Goal: Task Accomplishment & Management: Manage account settings

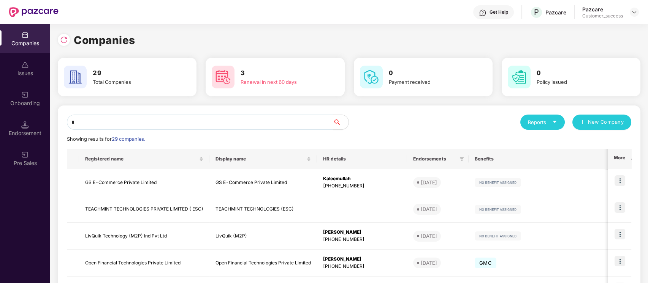
click at [213, 123] on input "*" at bounding box center [200, 122] width 266 height 15
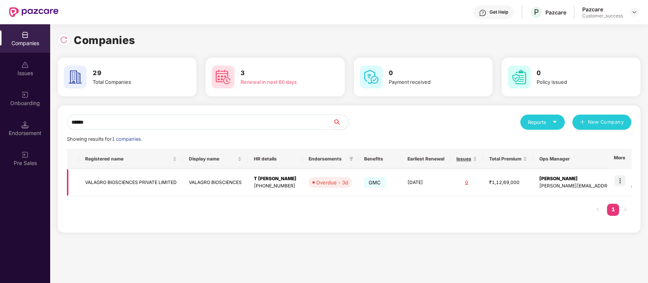
type input "******"
click at [618, 178] on img at bounding box center [619, 180] width 11 height 11
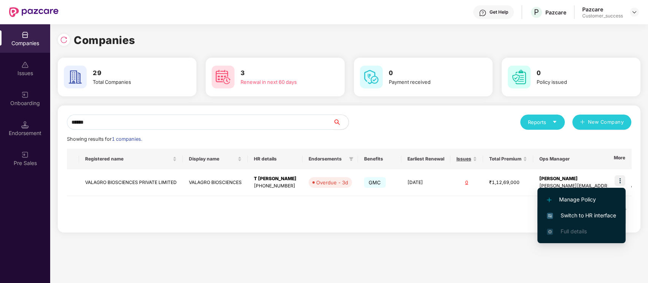
click at [562, 212] on span "Switch to HR interface" at bounding box center [581, 216] width 69 height 8
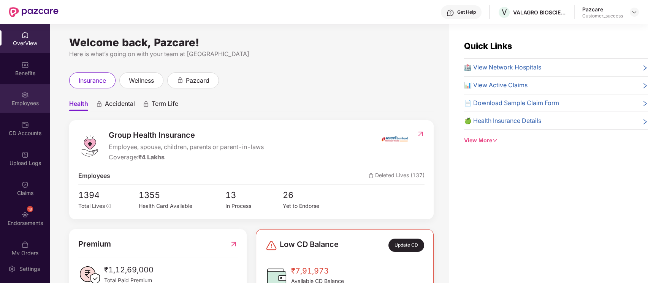
click at [5, 95] on div "Employees" at bounding box center [25, 98] width 50 height 28
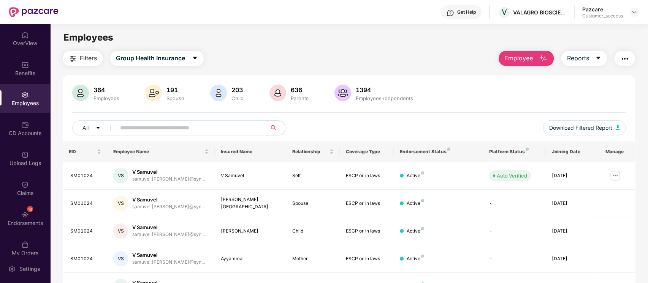
scroll to position [58, 0]
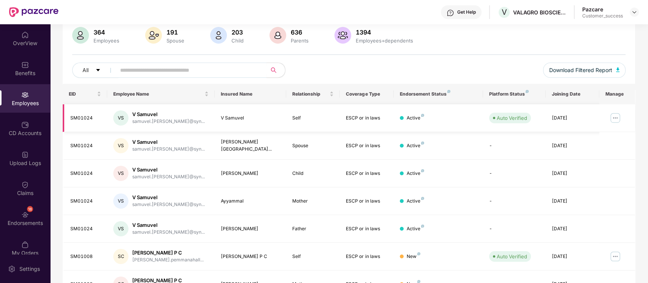
click at [617, 114] on img at bounding box center [615, 118] width 12 height 12
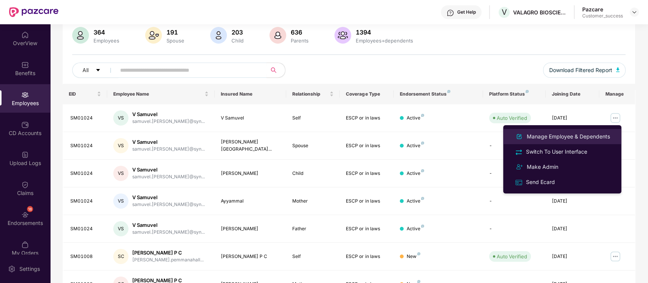
click at [583, 135] on div "Manage Employee & Dependents" at bounding box center [568, 137] width 86 height 8
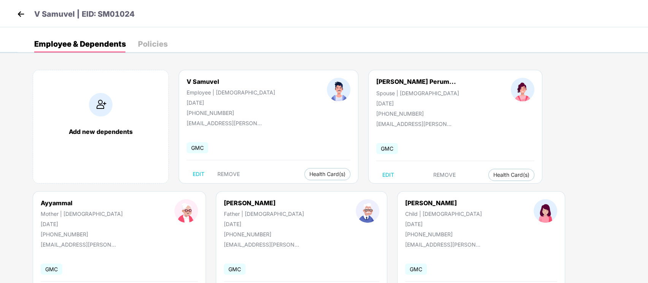
scroll to position [33, 0]
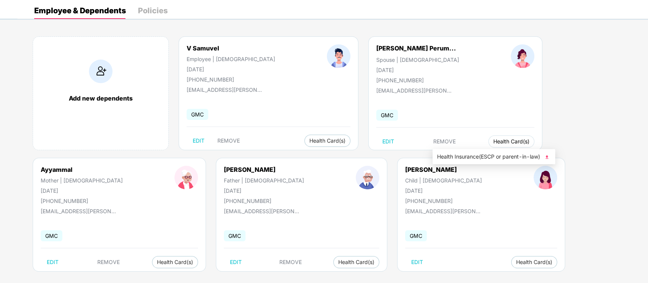
click at [488, 146] on button "Health Card(s)" at bounding box center [511, 142] width 46 height 12
click at [469, 160] on span "Health Insurance(ESCP or parent-in-law)" at bounding box center [494, 157] width 114 height 8
click at [273, 24] on div "Employee & Dependents Policies Add new dependents V Samuvel Employee | [DEMOGRA…" at bounding box center [332, 146] width 630 height 289
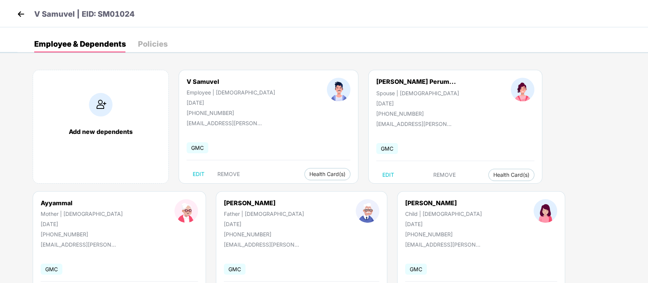
click at [17, 16] on img at bounding box center [20, 13] width 11 height 11
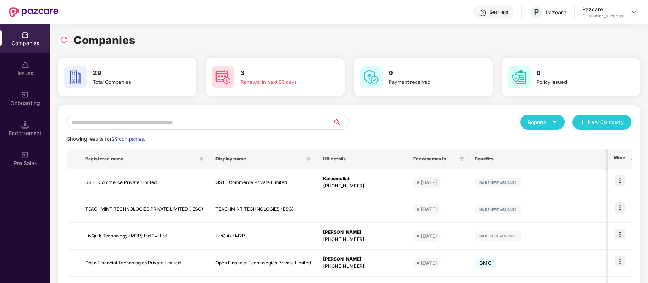
click at [256, 123] on input "text" at bounding box center [200, 122] width 266 height 15
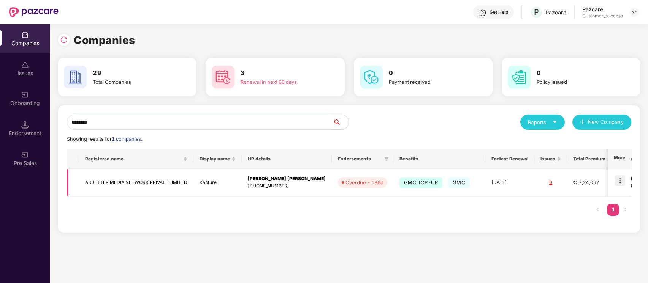
type input "********"
click at [620, 181] on img at bounding box center [619, 180] width 11 height 11
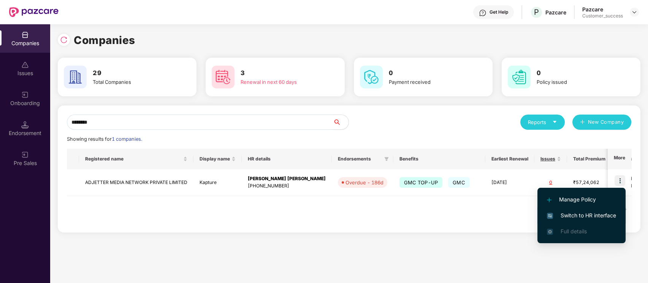
click at [589, 213] on span "Switch to HR interface" at bounding box center [581, 216] width 69 height 8
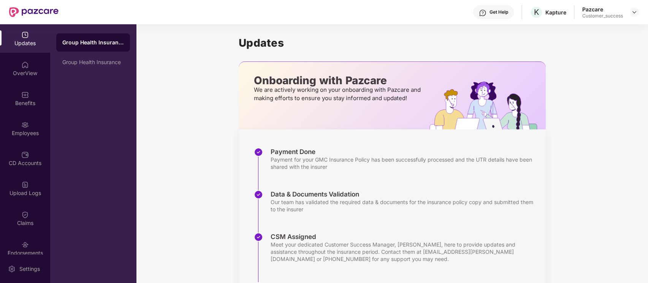
click at [3, 130] on div "Employees" at bounding box center [25, 134] width 50 height 8
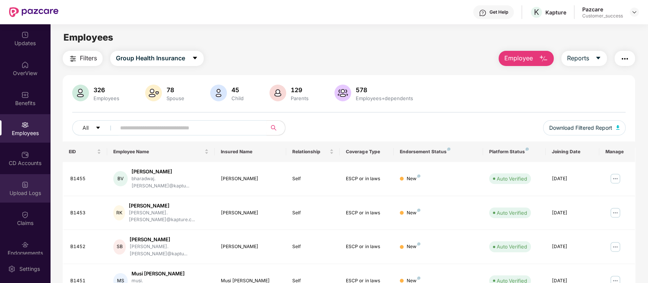
click at [43, 202] on div "Upload Logs" at bounding box center [25, 188] width 50 height 28
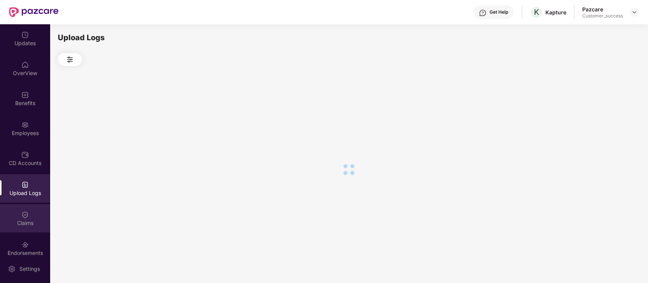
click at [24, 215] on img at bounding box center [25, 215] width 8 height 8
